Goal: Information Seeking & Learning: Learn about a topic

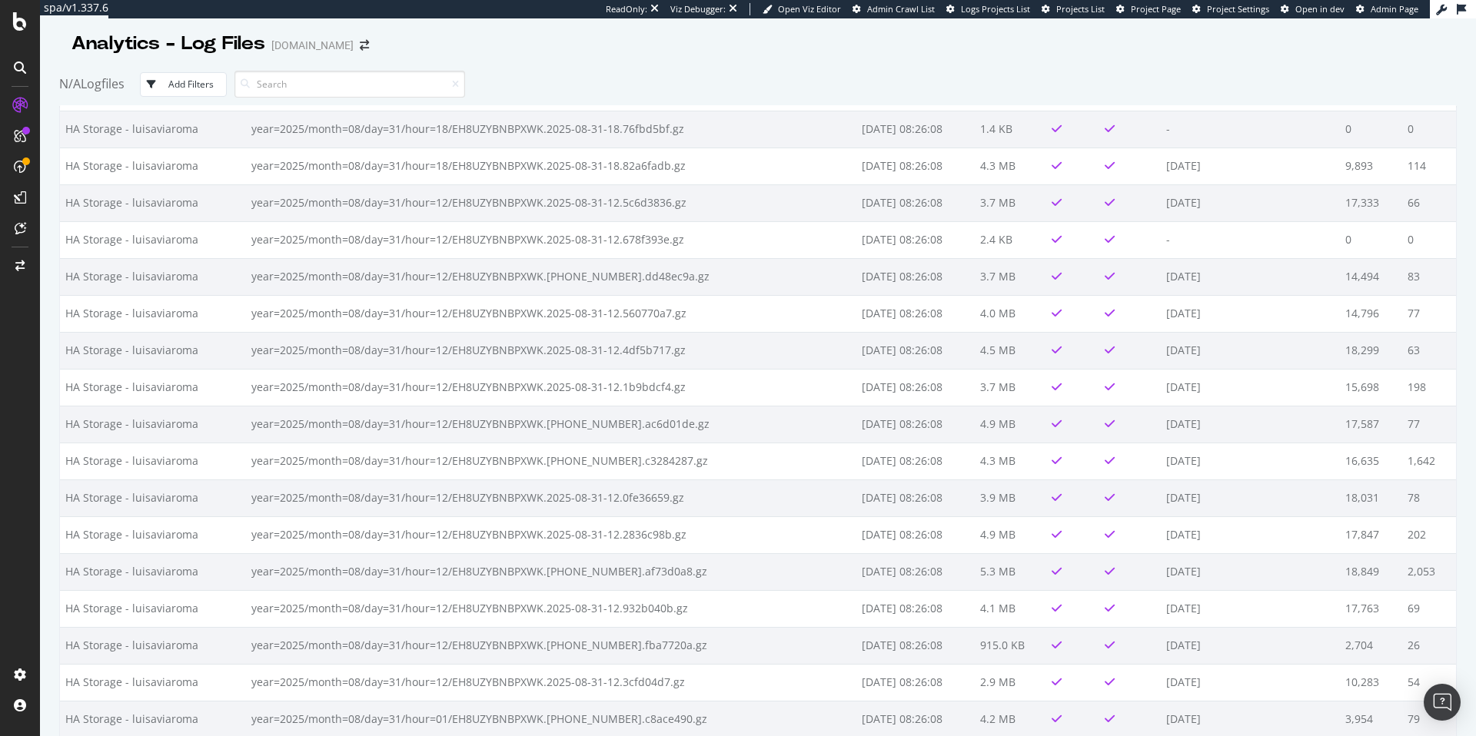
scroll to position [1642, 0]
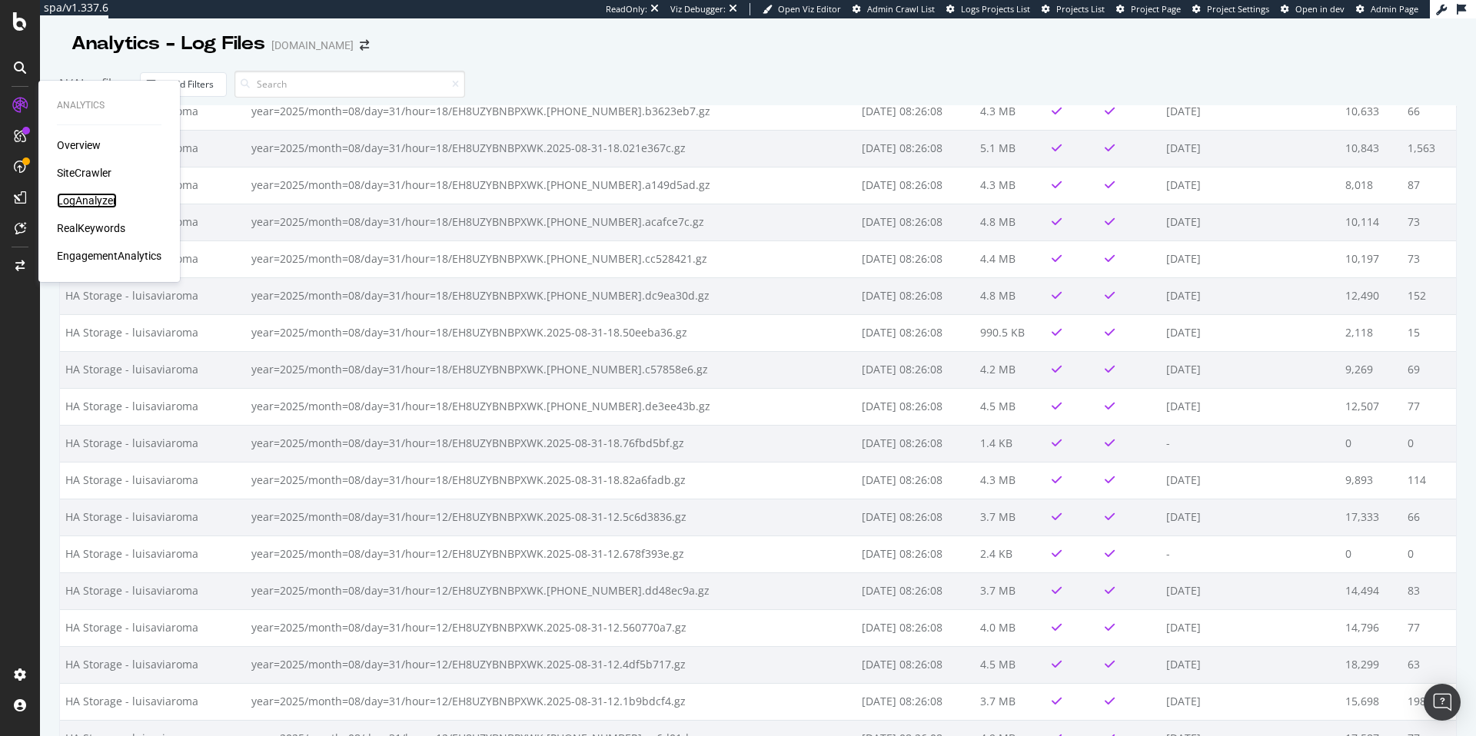
click at [89, 198] on div "LogAnalyzer" at bounding box center [87, 200] width 60 height 15
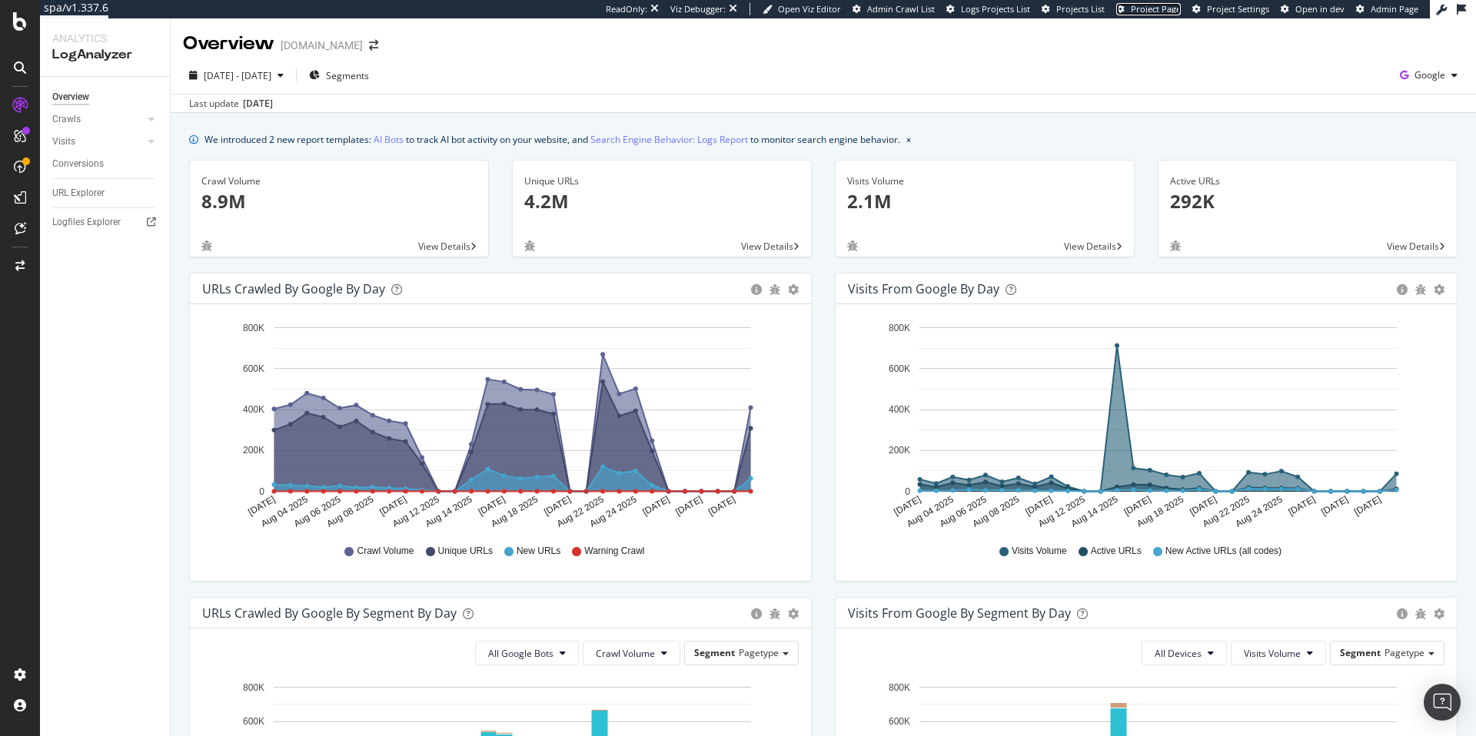
click at [1152, 8] on span "Project Page" at bounding box center [1156, 9] width 50 height 12
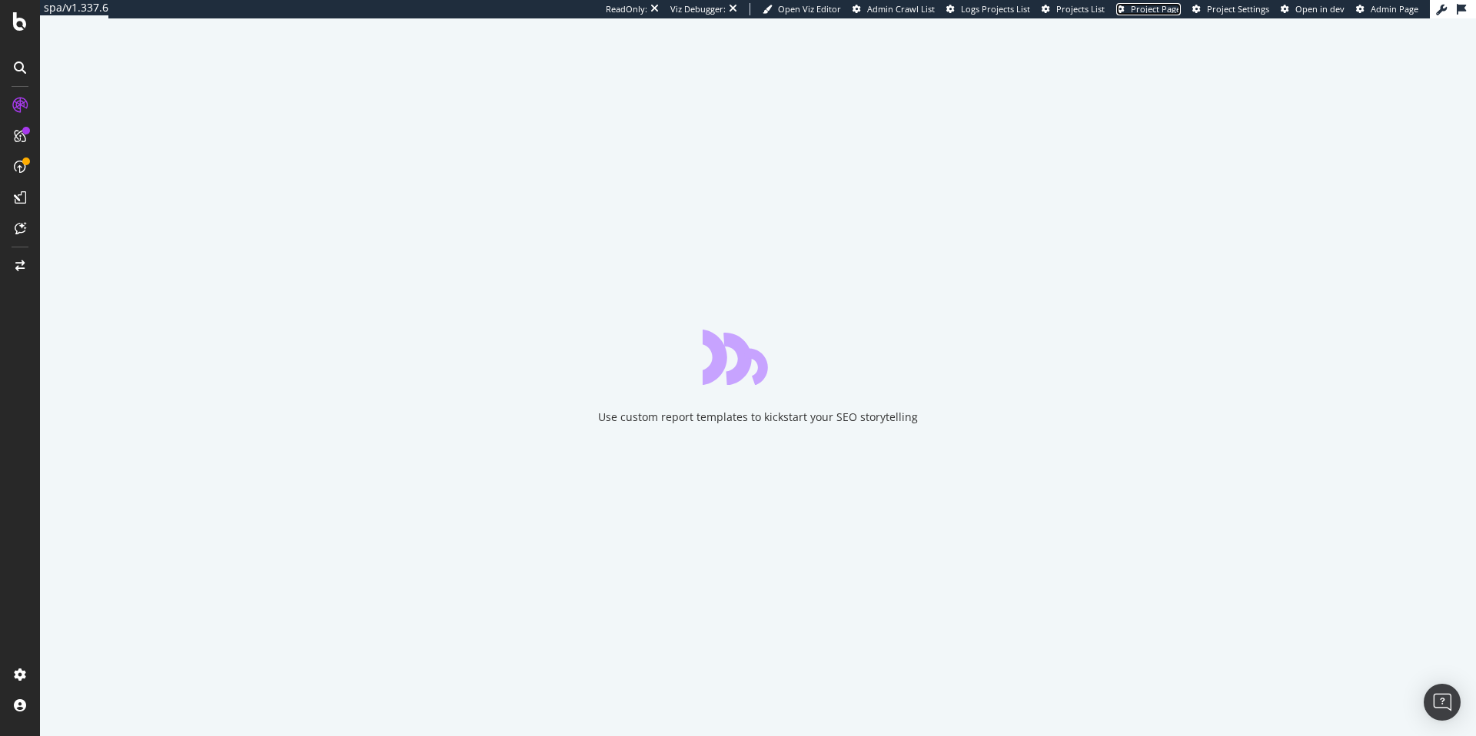
click at [1158, 4] on span "Project Page" at bounding box center [1156, 9] width 50 height 12
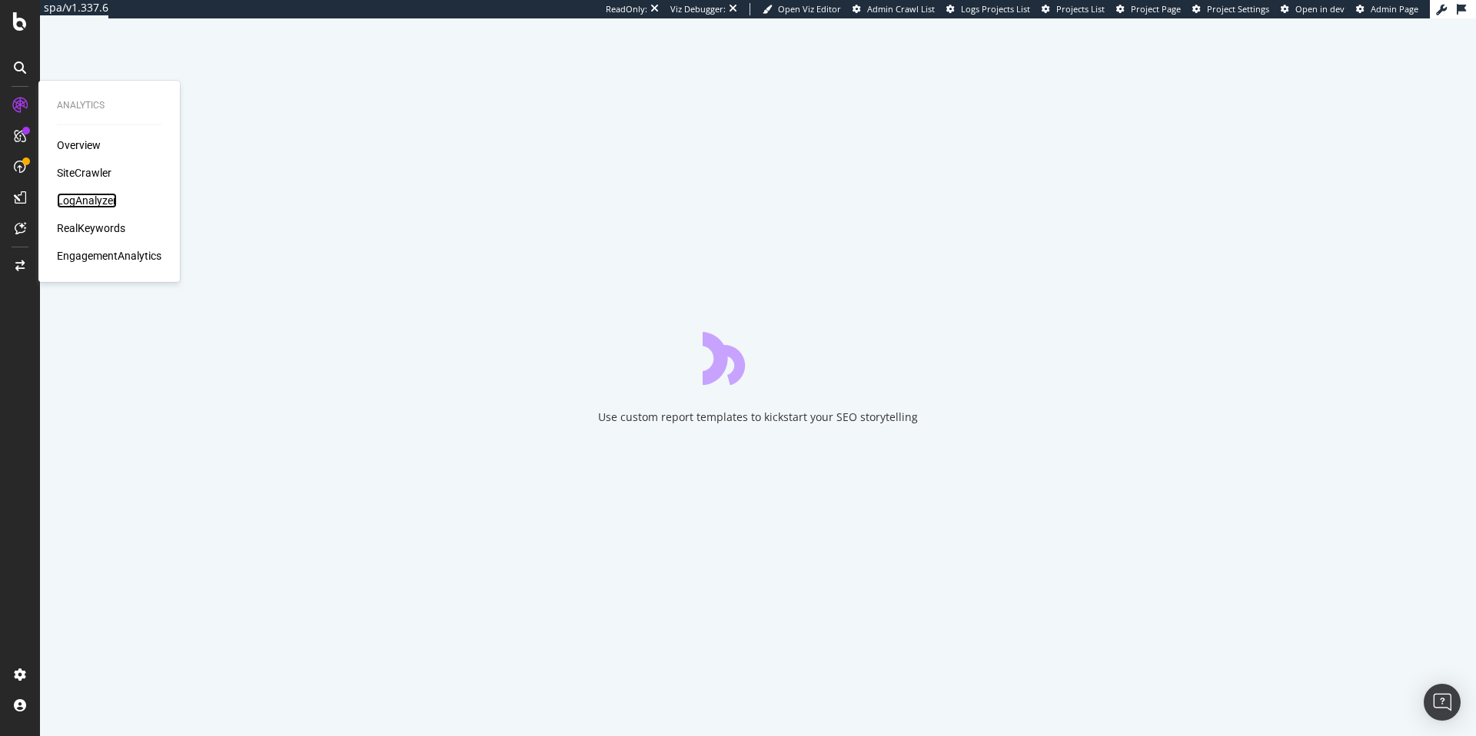
click at [103, 208] on div "LogAnalyzer" at bounding box center [87, 200] width 60 height 15
click at [98, 198] on div "LogAnalyzer" at bounding box center [87, 200] width 60 height 15
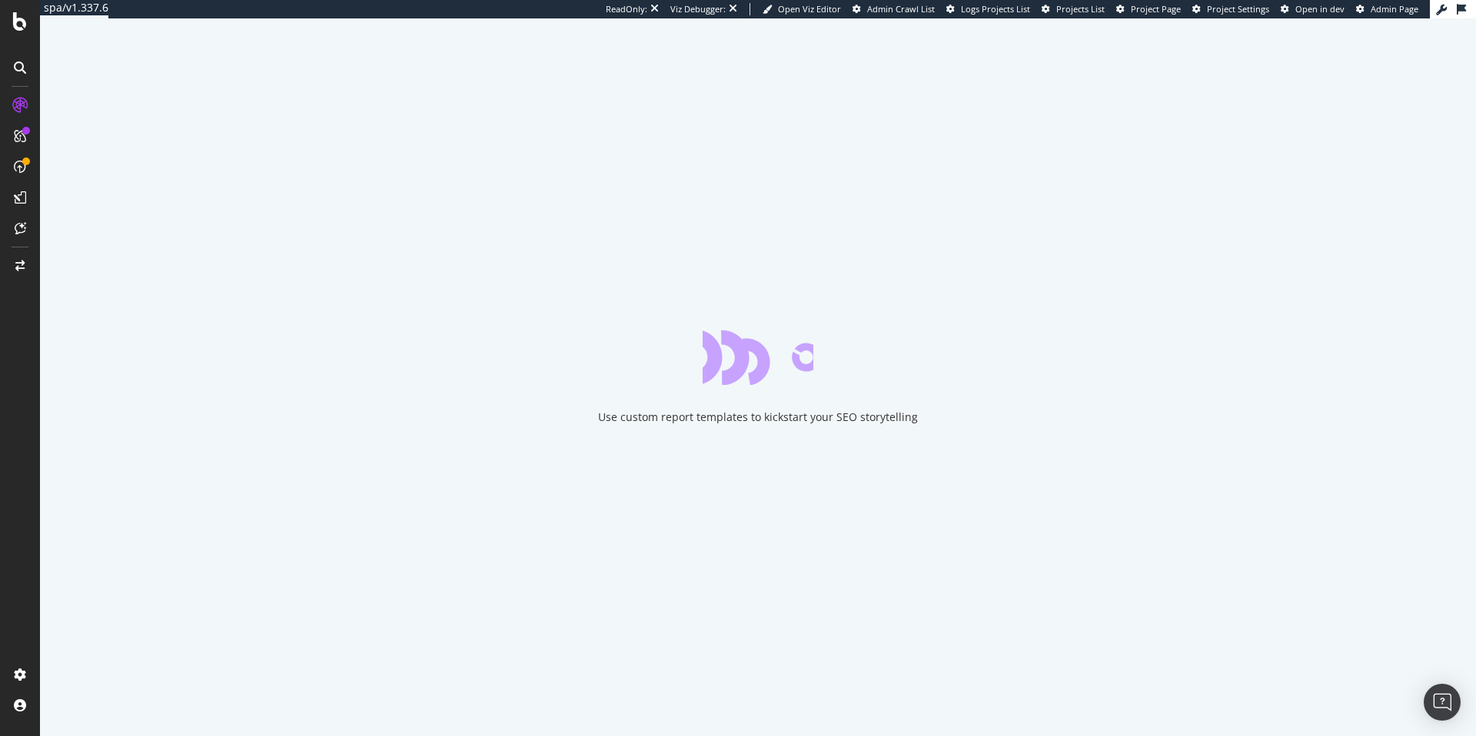
click at [389, 457] on div "Use custom report templates to kickstart your SEO storytelling" at bounding box center [758, 377] width 1436 height 718
click at [1135, 15] on span "Project Page" at bounding box center [1156, 9] width 50 height 12
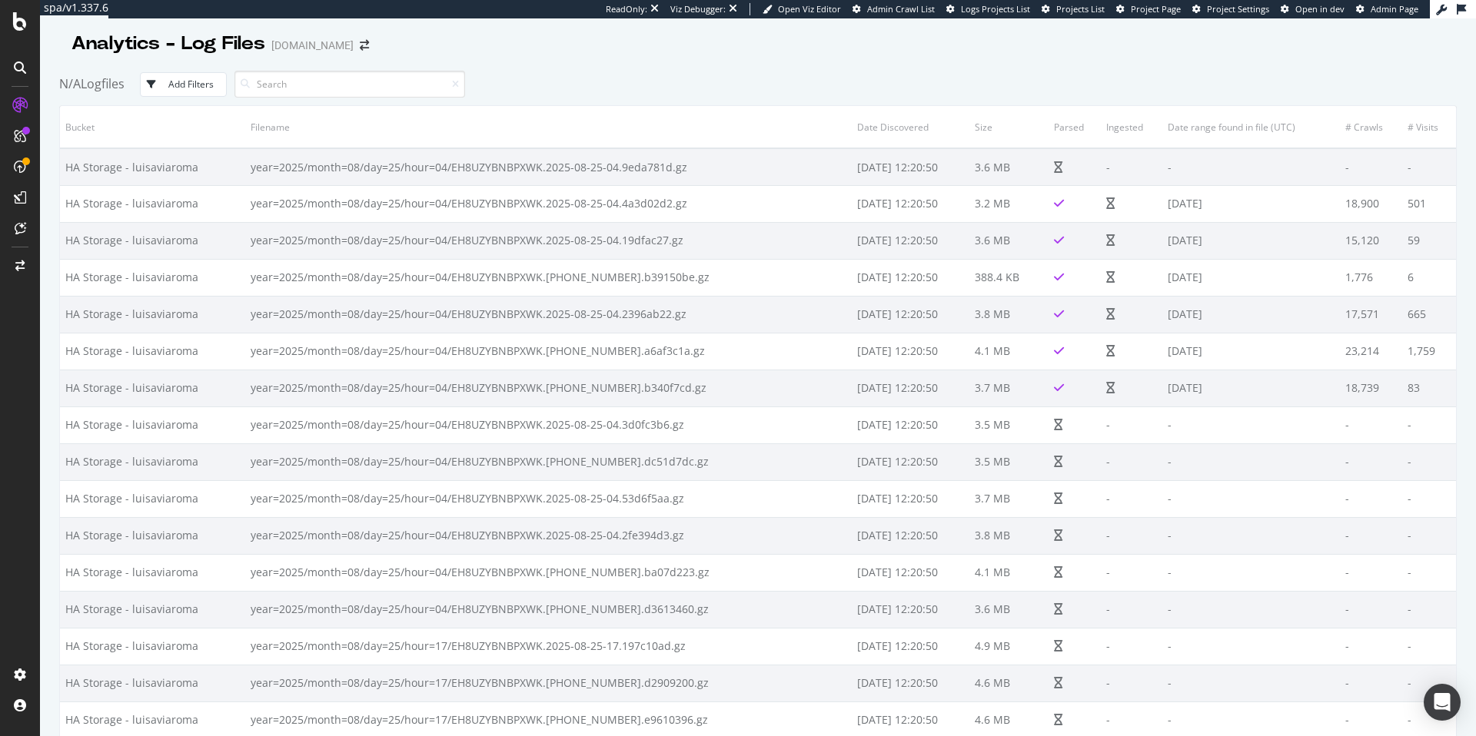
click at [634, 88] on div "N/A Logfiles Add Filters" at bounding box center [758, 84] width 1398 height 42
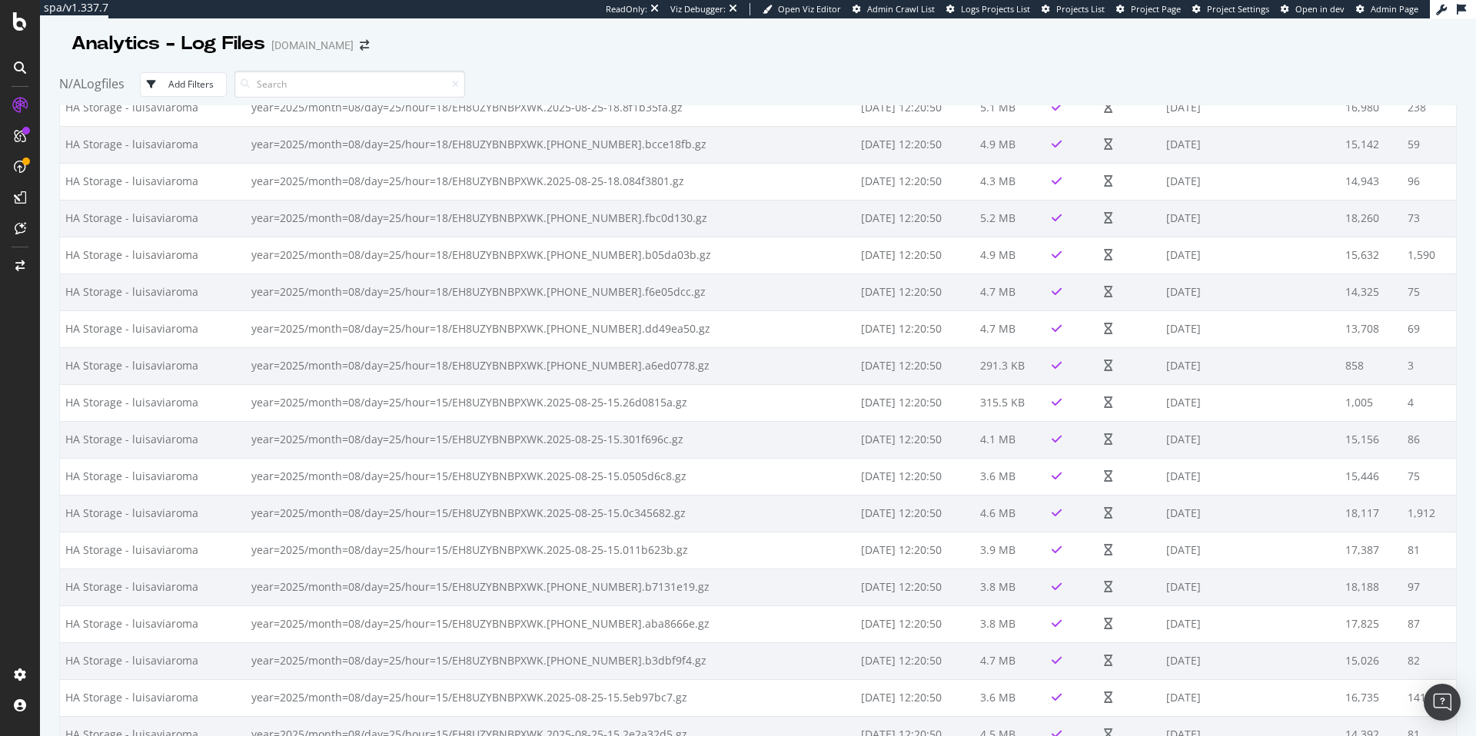
scroll to position [10310, 0]
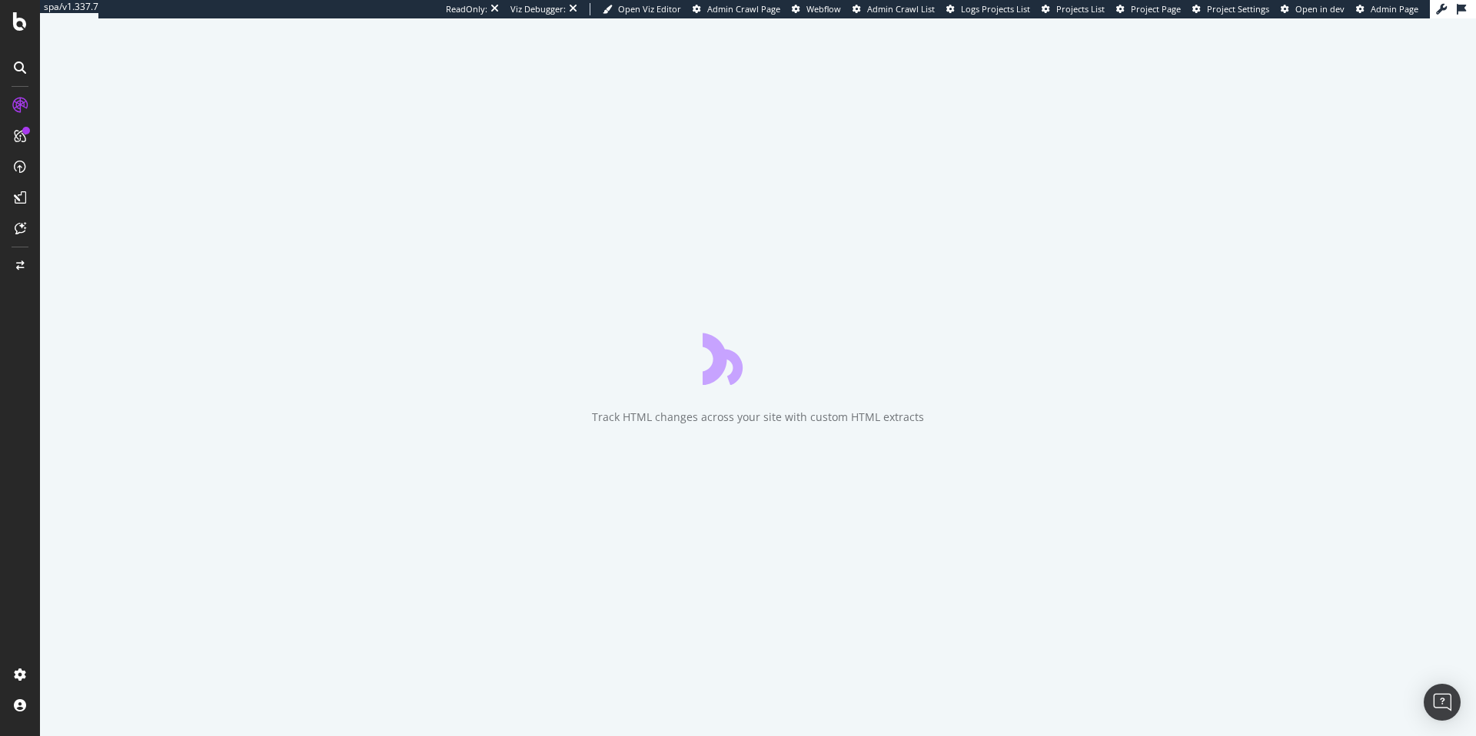
click at [1173, 7] on span "Project Page" at bounding box center [1156, 9] width 50 height 12
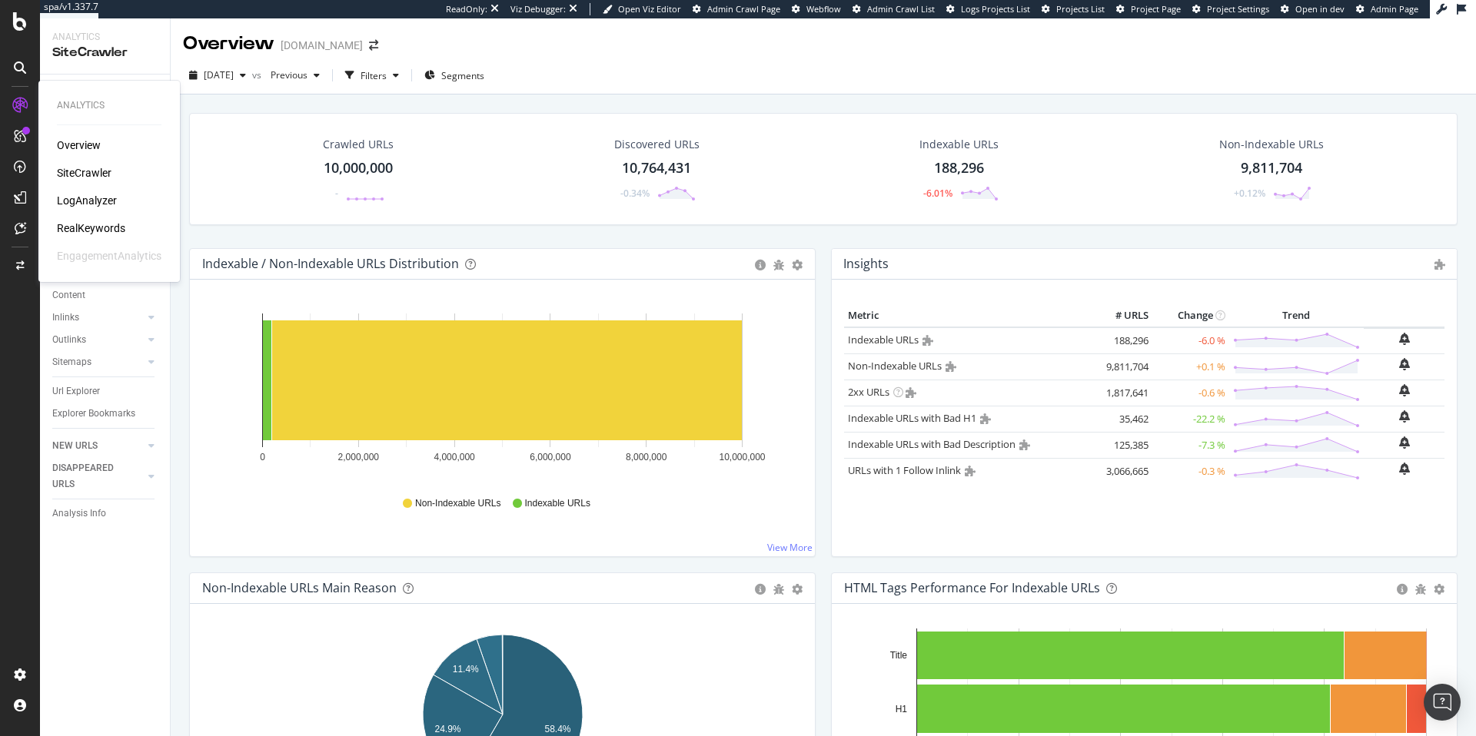
click at [109, 206] on div "LogAnalyzer" at bounding box center [87, 200] width 60 height 15
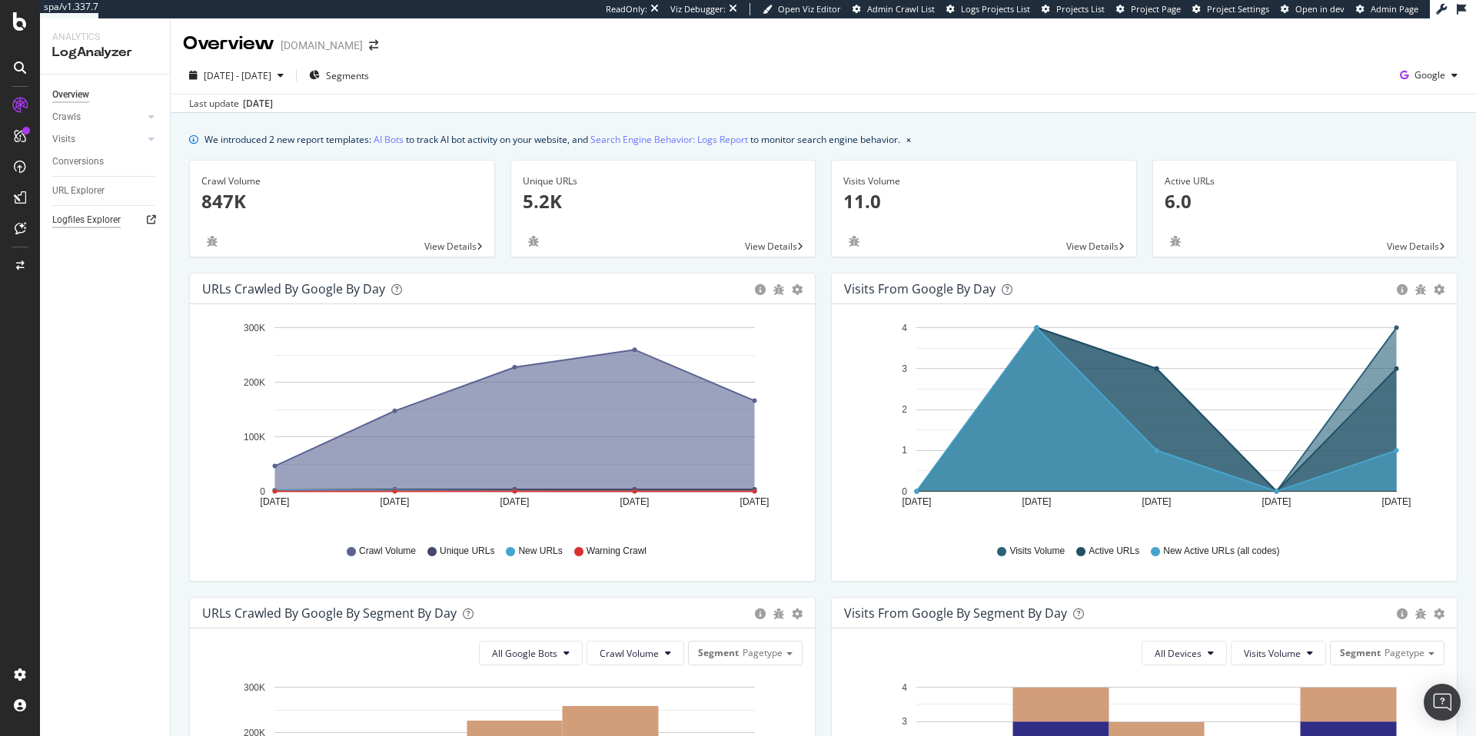
click at [95, 213] on div "Logfiles Explorer" at bounding box center [86, 220] width 68 height 16
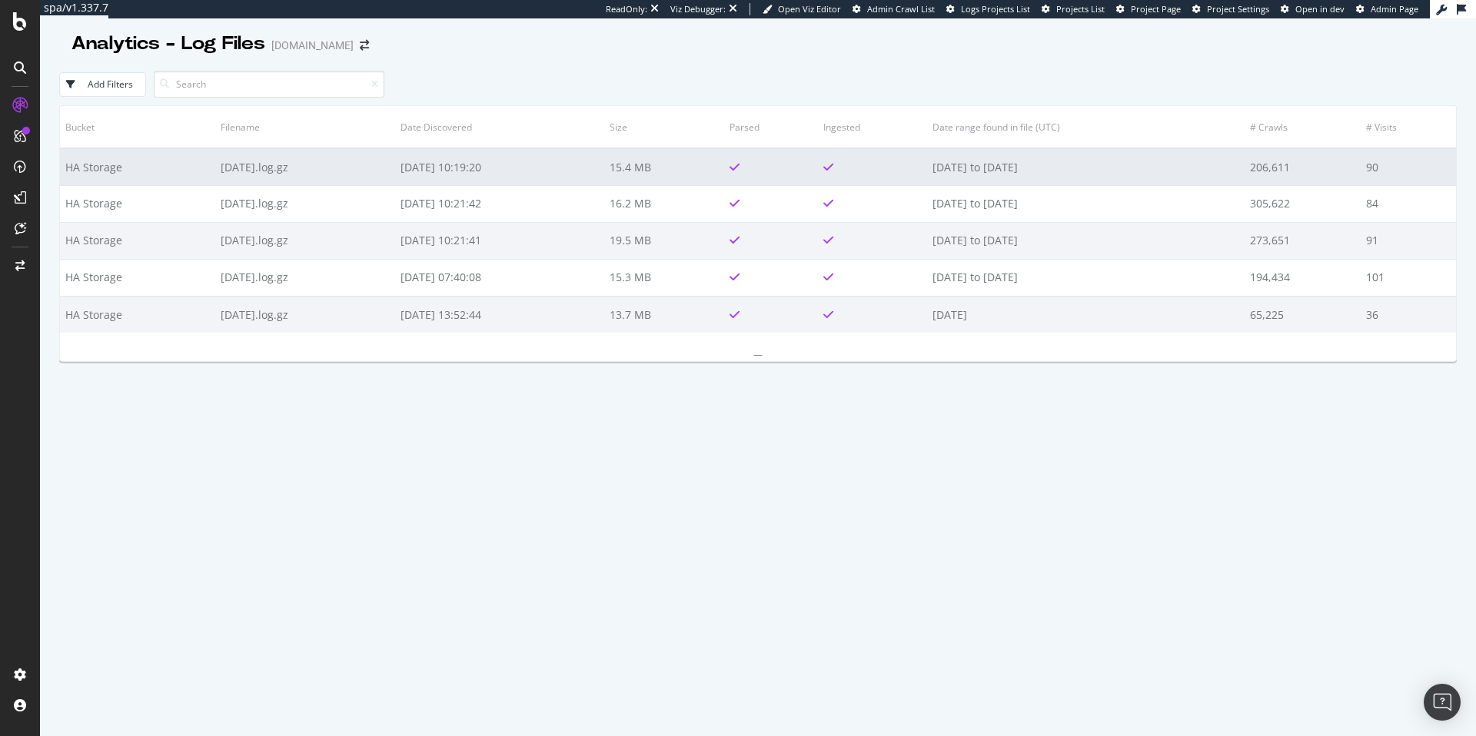
click at [909, 170] on td at bounding box center [872, 166] width 109 height 37
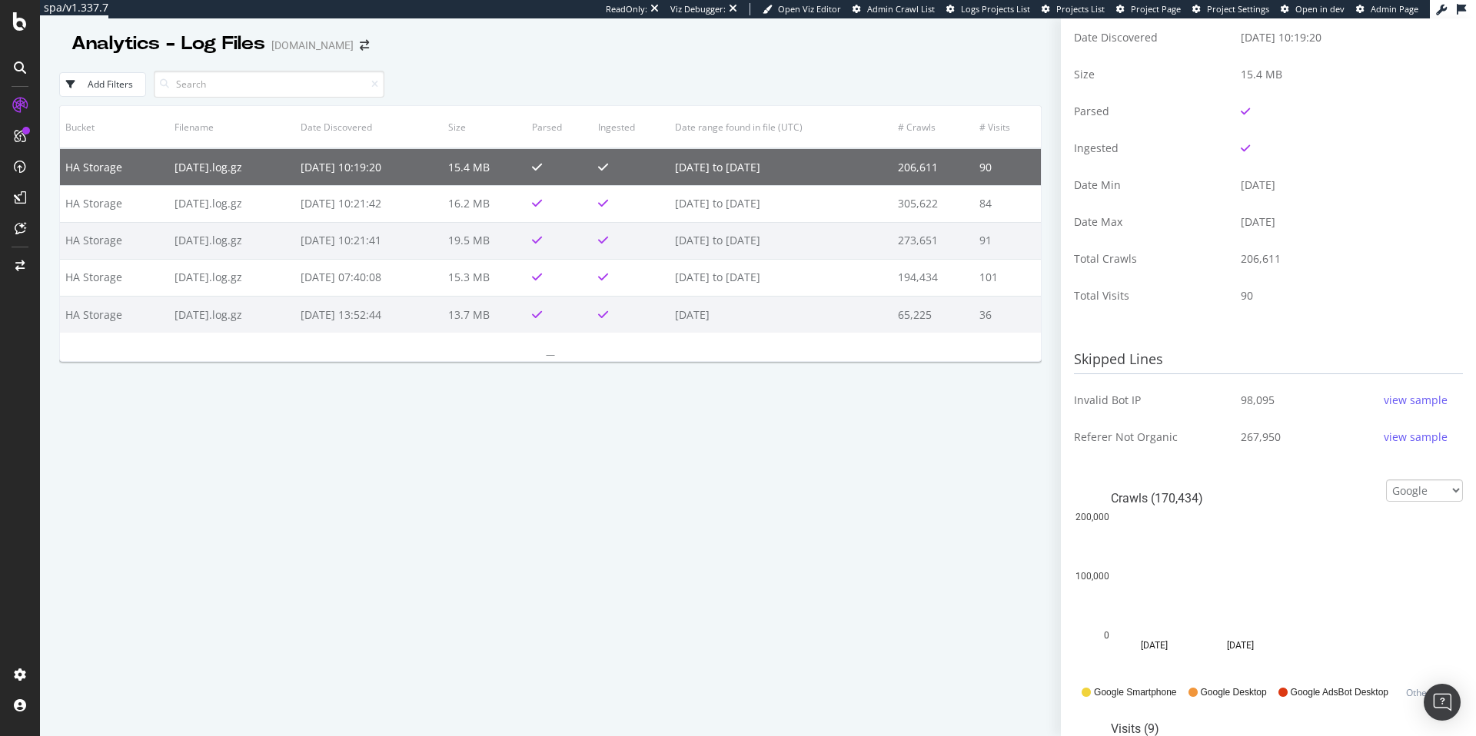
scroll to position [170, 0]
click at [1415, 441] on div "view sample" at bounding box center [1416, 435] width 64 height 15
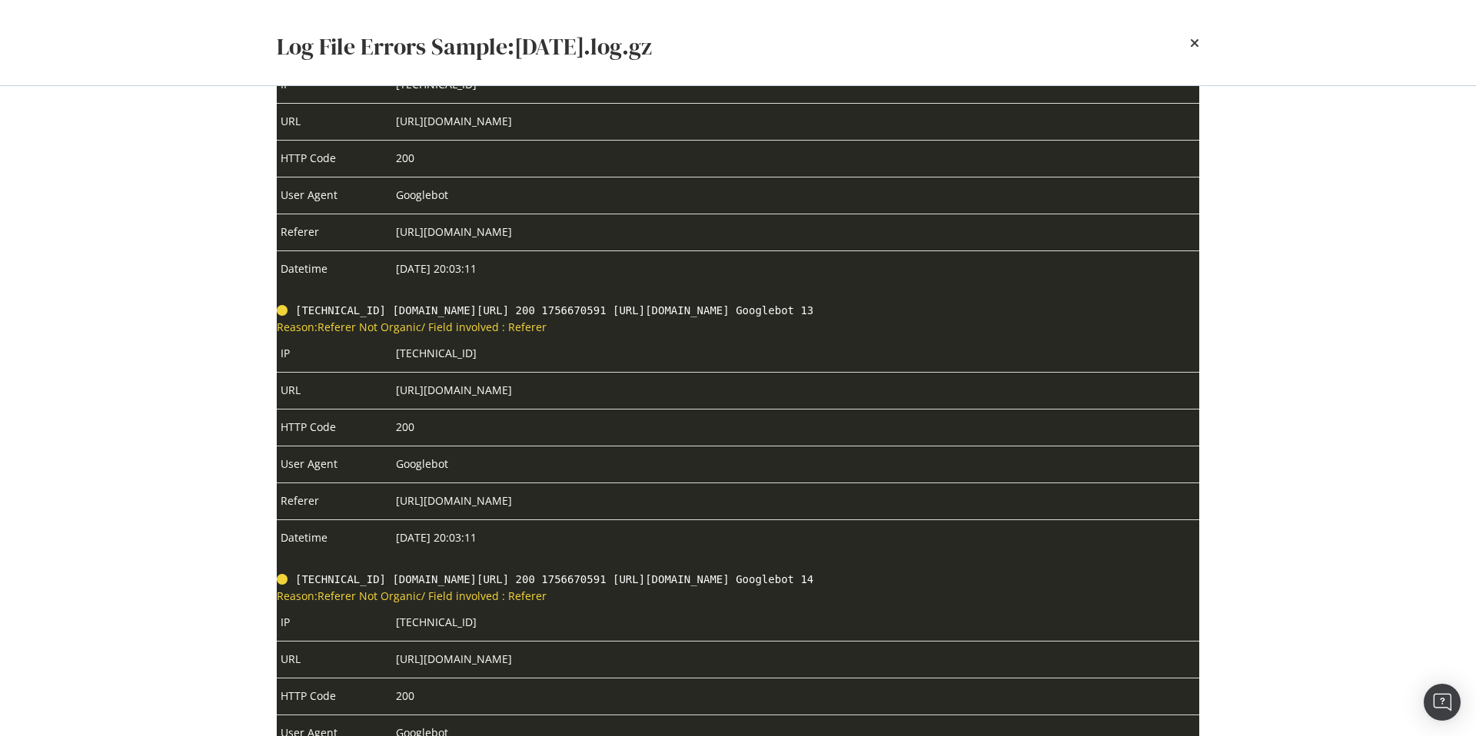
scroll to position [3000, 0]
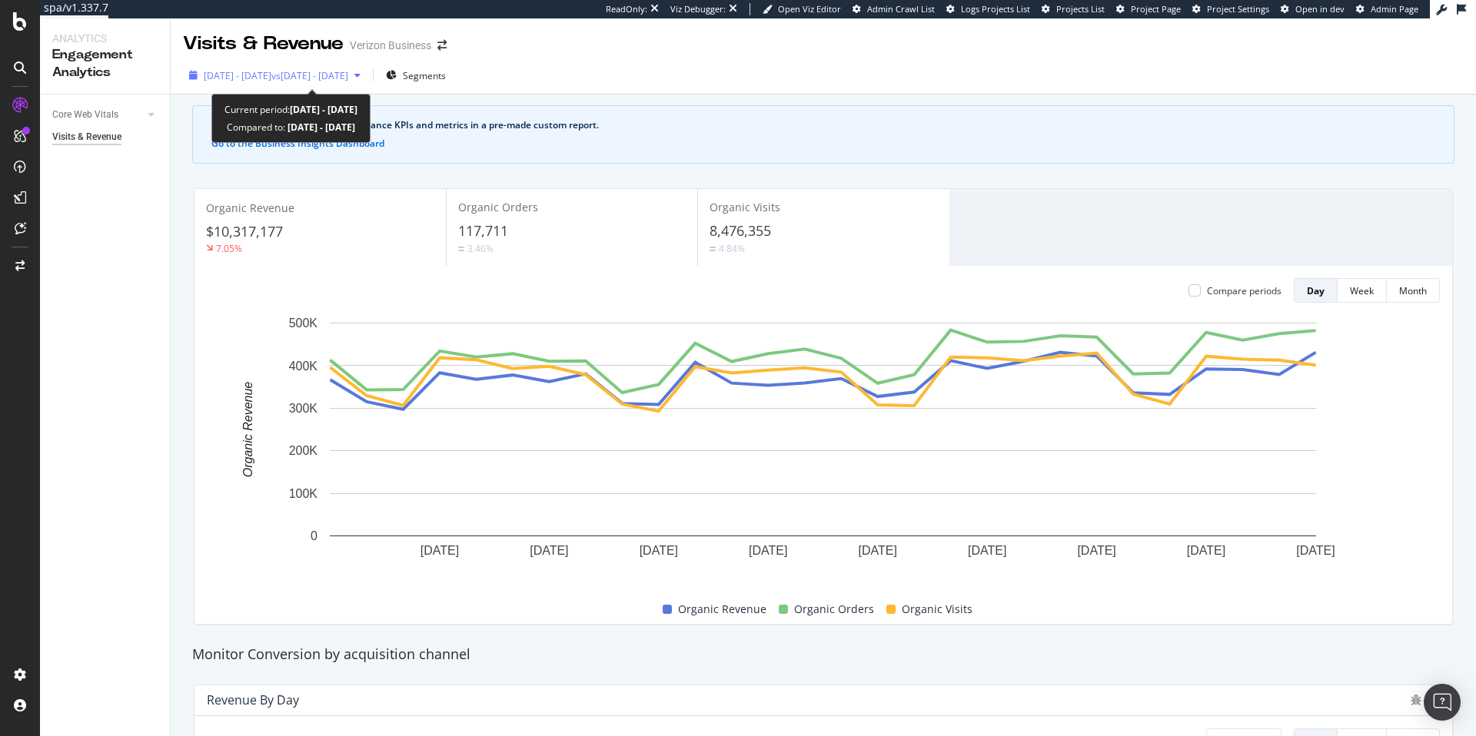
click at [348, 81] on span "vs [DATE] - [DATE]" at bounding box center [309, 75] width 77 height 13
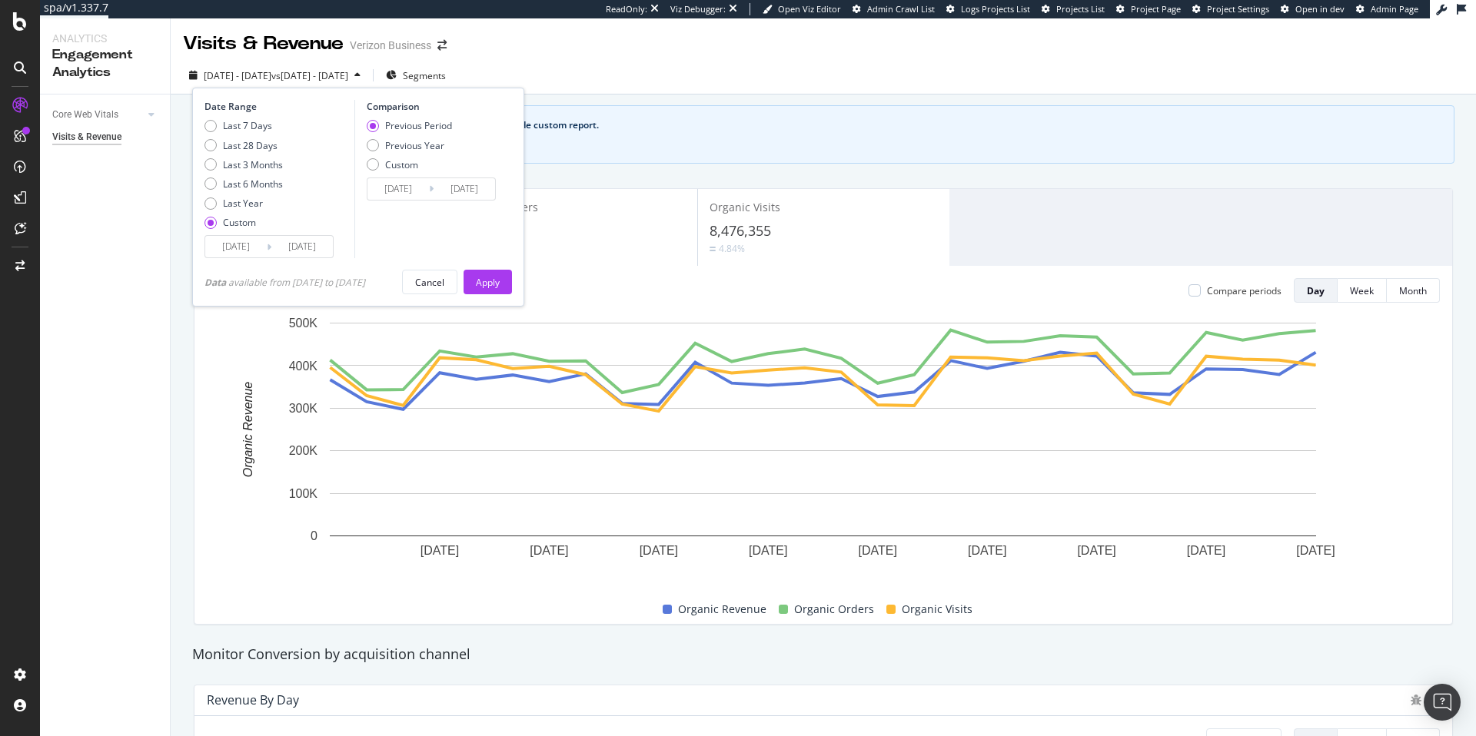
click at [255, 153] on div "Last 7 Days Last 28 Days Last 3 Months Last 6 Months Last Year Custom" at bounding box center [243, 177] width 78 height 116
click at [255, 150] on div "Last 28 Days" at bounding box center [250, 145] width 55 height 13
type input "[DATE]"
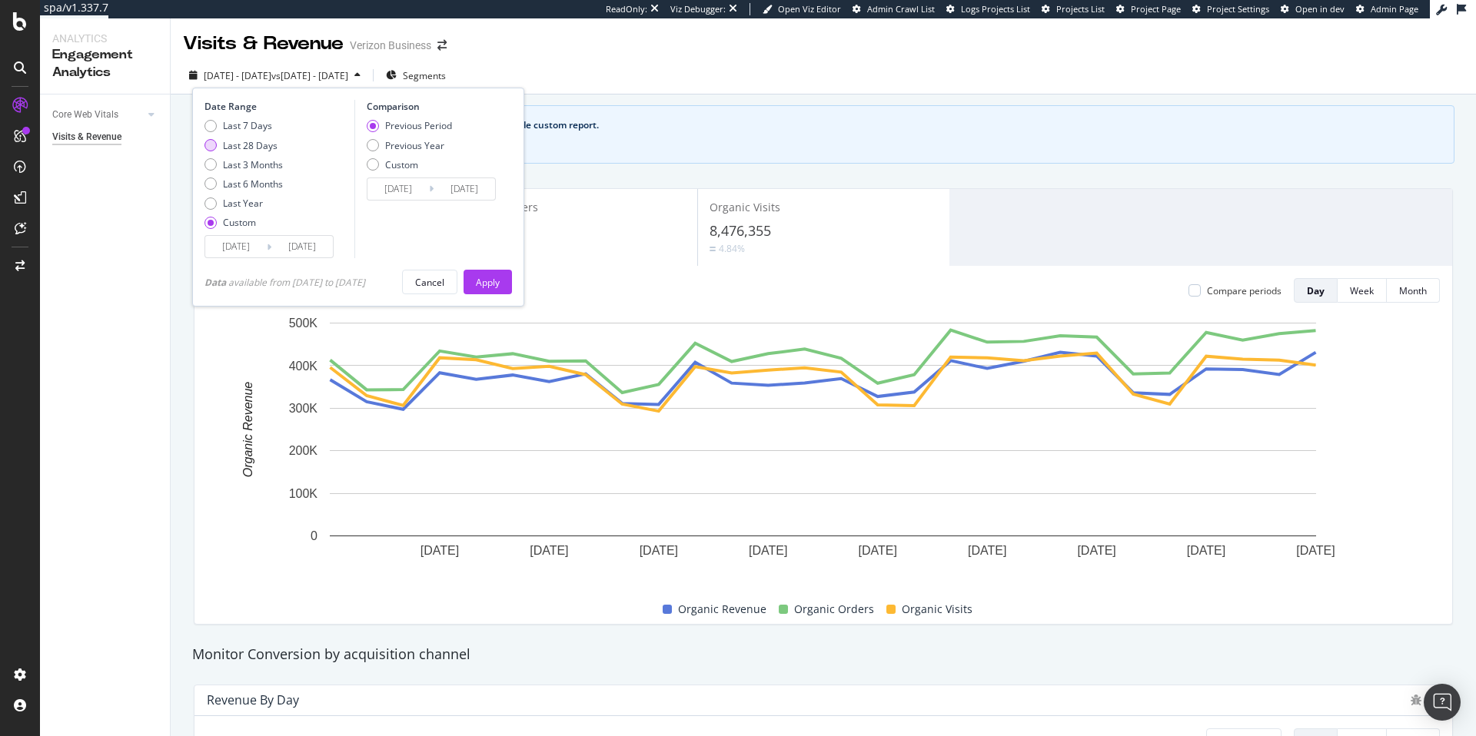
type input "[DATE]"
click at [491, 268] on div "Date Range Last 7 Days Last 28 Days Last 3 Months Last 6 Months Last Year Custo…" at bounding box center [358, 197] width 332 height 219
click at [494, 278] on div "Apply" at bounding box center [488, 282] width 24 height 13
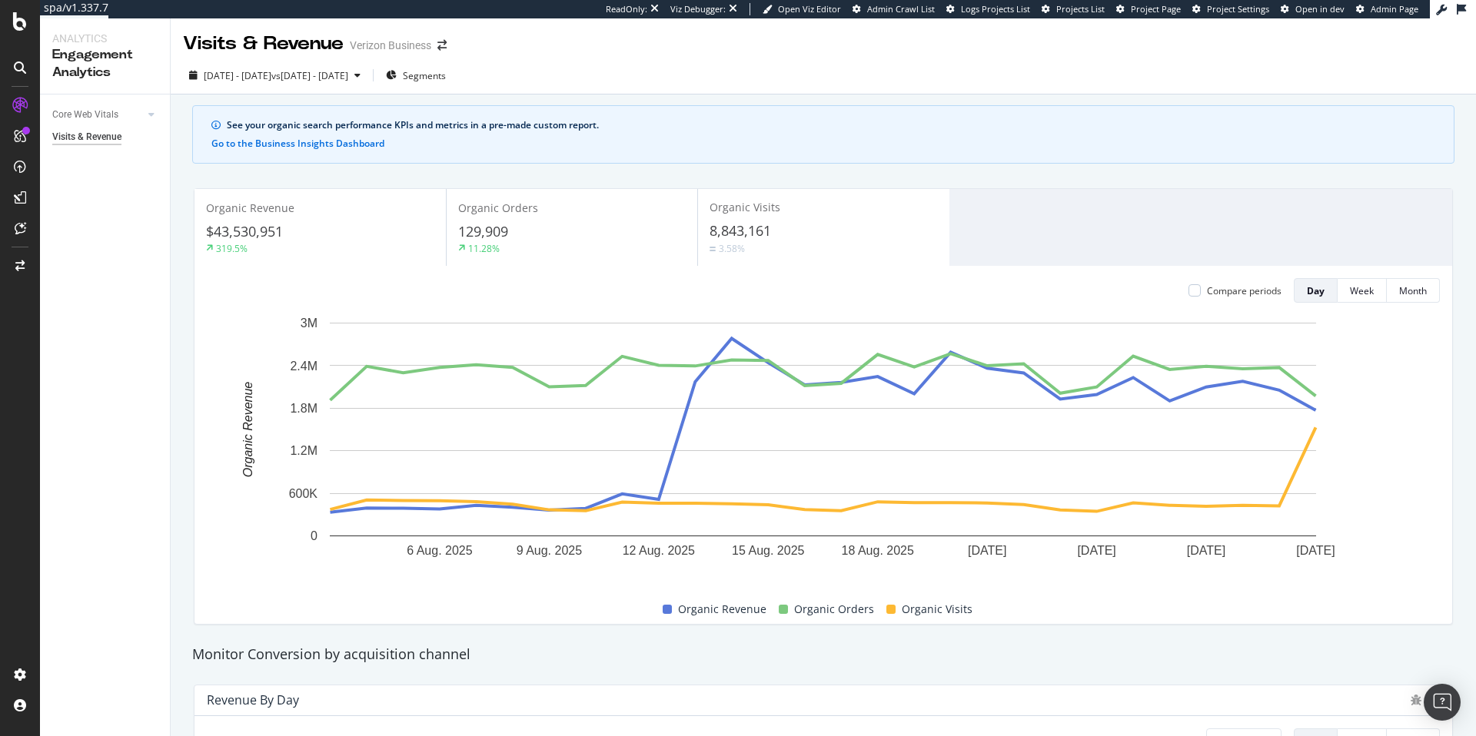
click at [798, 212] on div "Organic Visits" at bounding box center [824, 207] width 228 height 15
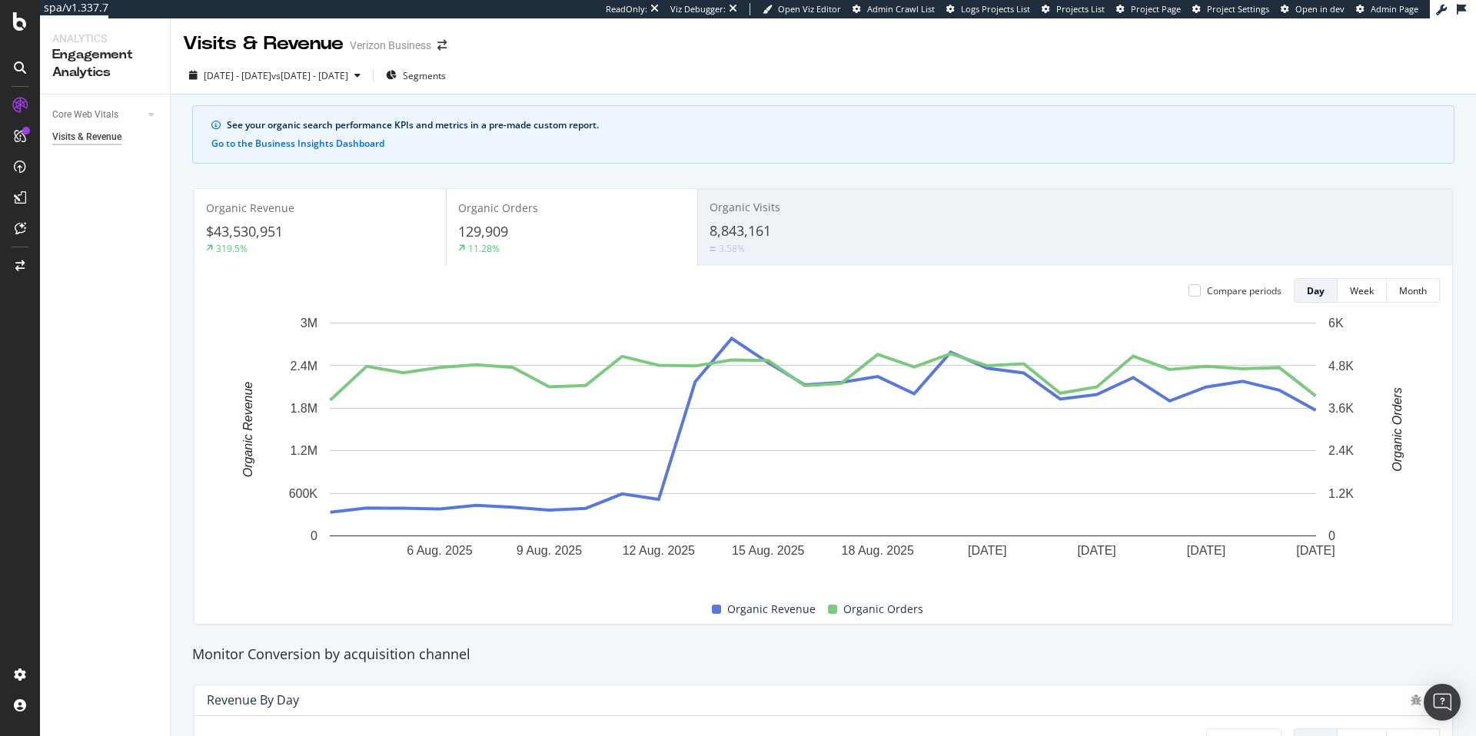
click at [368, 234] on div "$43,530,951" at bounding box center [320, 232] width 228 height 20
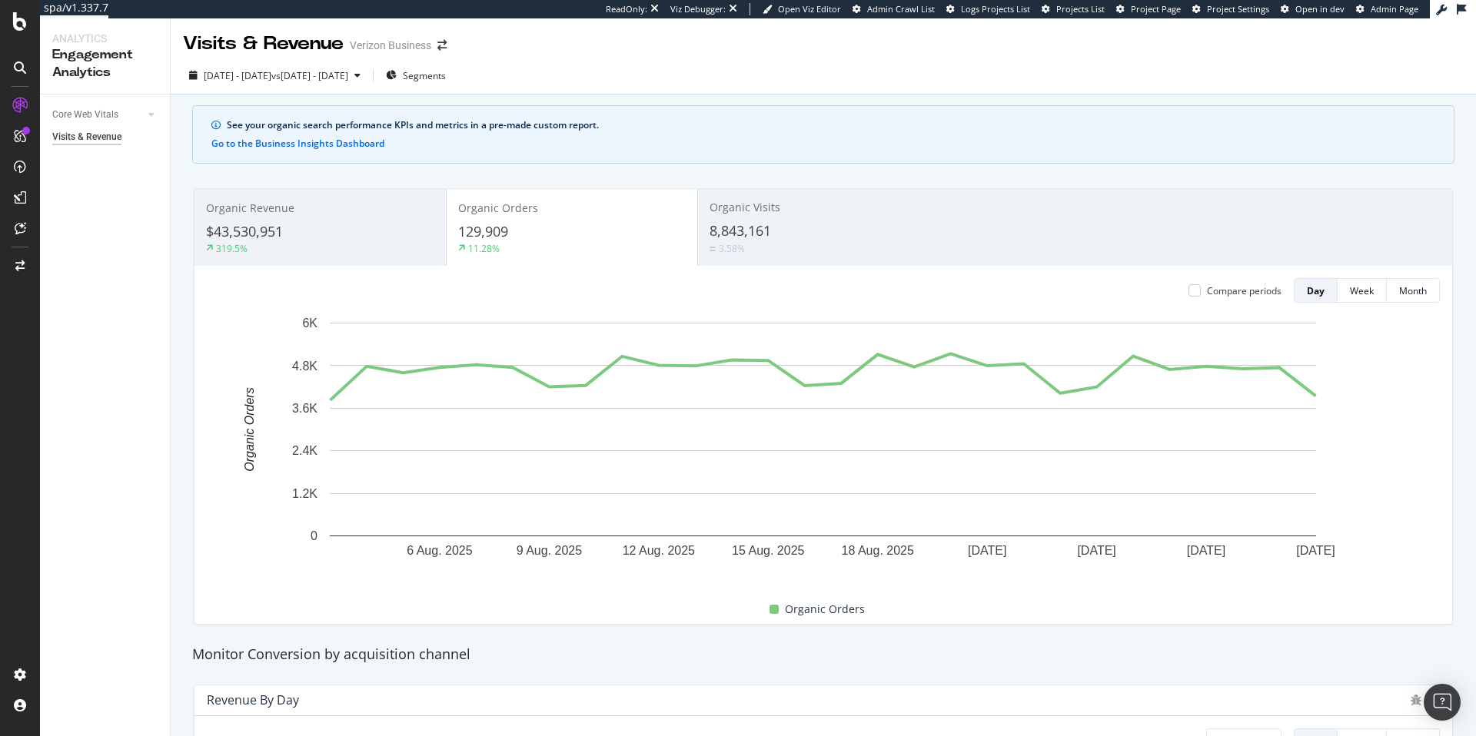
click at [739, 225] on span "8,843,161" at bounding box center [740, 230] width 61 height 18
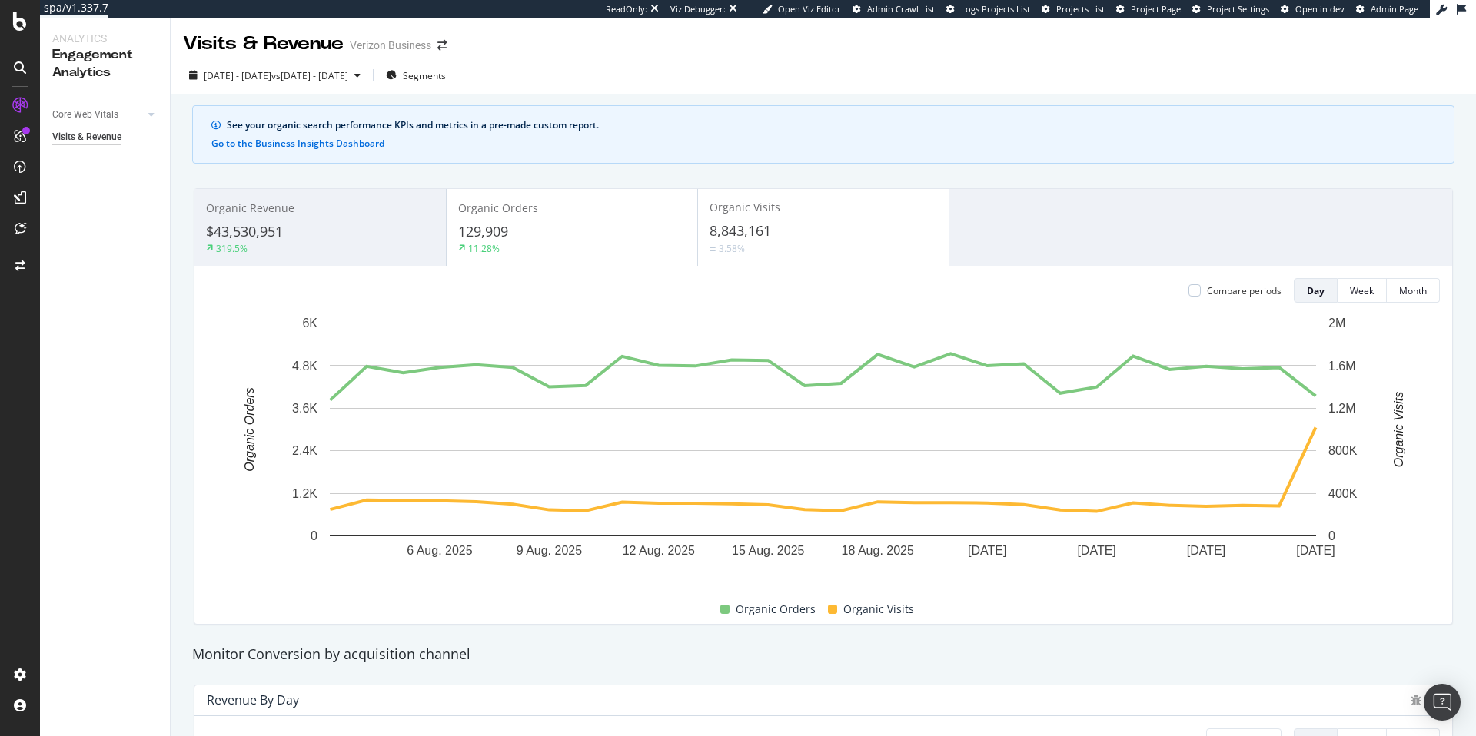
click at [383, 253] on div "319.5%" at bounding box center [320, 248] width 228 height 14
